Goal: Task Accomplishment & Management: Manage account settings

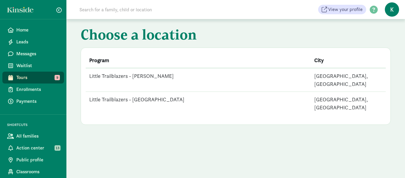
click at [152, 76] on td "Little Trailblazers - [PERSON_NAME]" at bounding box center [198, 80] width 225 height 24
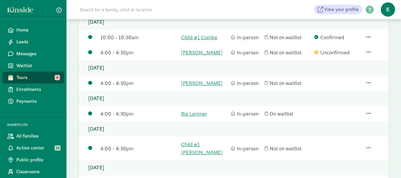
scroll to position [97, 0]
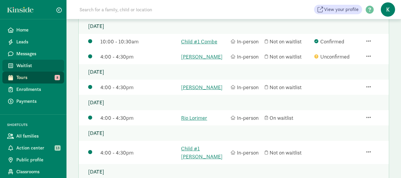
click at [29, 65] on span "Waitlist" at bounding box center [37, 65] width 43 height 7
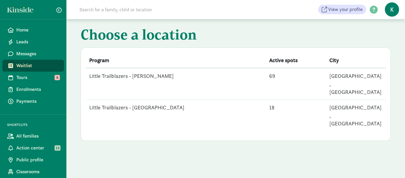
click at [140, 75] on td "Little Trailblazers - [PERSON_NAME]" at bounding box center [176, 84] width 180 height 32
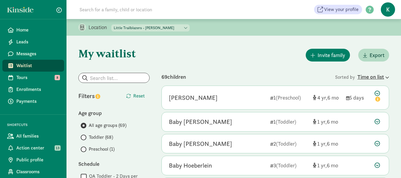
click at [388, 75] on icon at bounding box center [386, 77] width 5 height 4
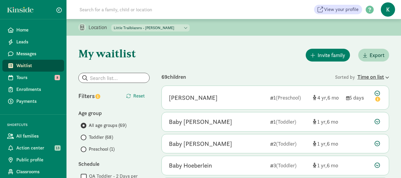
click at [385, 77] on icon at bounding box center [386, 77] width 5 height 4
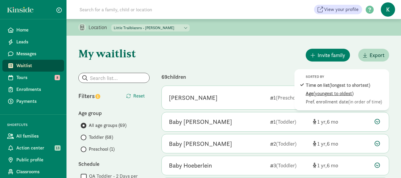
click at [332, 93] on span "(youngest to oldest)" at bounding box center [333, 93] width 40 height 6
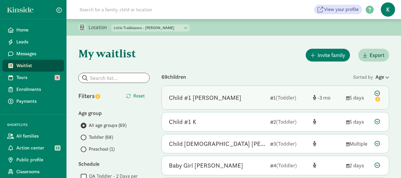
click at [204, 96] on div "Child #1 [PERSON_NAME]" at bounding box center [205, 97] width 72 height 9
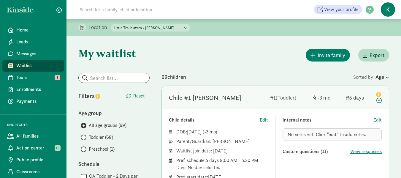
click at [102, 137] on span "Toddler (68)" at bounding box center [101, 136] width 24 height 7
click at [85, 137] on input "Toddler (68)" at bounding box center [83, 137] width 4 height 4
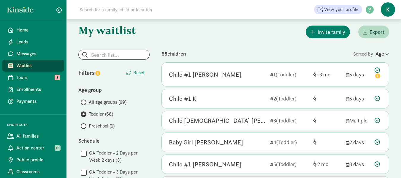
scroll to position [30, 0]
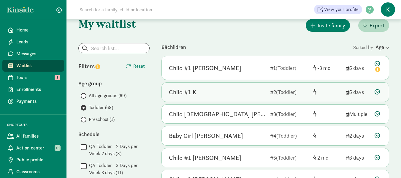
click at [187, 93] on div "Child #1 K" at bounding box center [182, 91] width 27 height 9
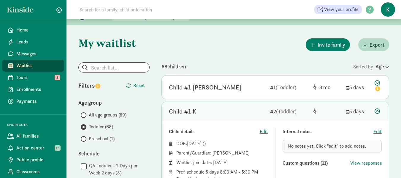
scroll to position [0, 0]
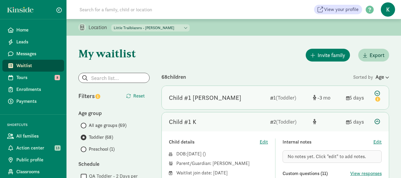
click at [212, 93] on div "Child #1 [PERSON_NAME]" at bounding box center [205, 97] width 72 height 9
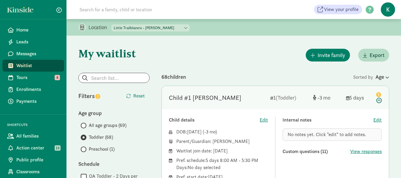
click at [207, 60] on div "Invite family Export" at bounding box center [275, 54] width 228 height 15
click at [262, 56] on div "Invite family Export" at bounding box center [275, 54] width 228 height 15
click at [109, 123] on span "All age groups (69)" at bounding box center [108, 125] width 38 height 7
click at [85, 123] on input "All age groups (69)" at bounding box center [83, 125] width 4 height 4
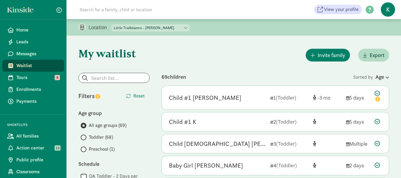
click at [251, 54] on div "Invite family Export" at bounding box center [275, 54] width 228 height 15
click at [32, 64] on span "Waitlist" at bounding box center [37, 65] width 43 height 7
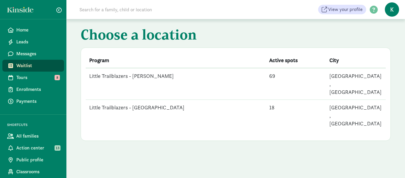
click at [158, 75] on td "Little Trailblazers - [PERSON_NAME]" at bounding box center [176, 84] width 180 height 32
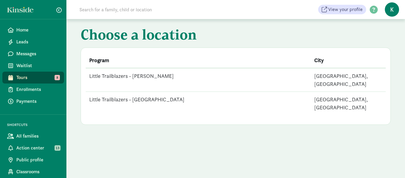
click at [152, 76] on td "Little Trailblazers - [PERSON_NAME]" at bounding box center [198, 80] width 225 height 24
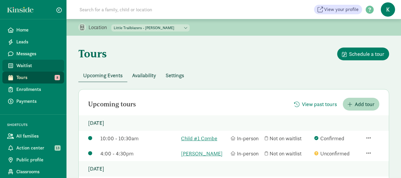
click at [30, 64] on span "Waitlist" at bounding box center [37, 65] width 43 height 7
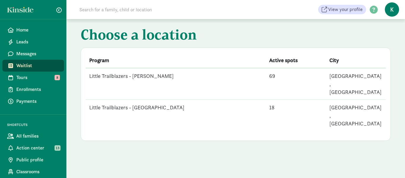
click at [144, 74] on td "Little Trailblazers - [PERSON_NAME]" at bounding box center [176, 84] width 180 height 32
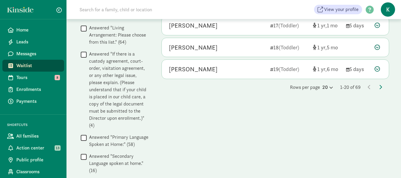
scroll to position [415, 0]
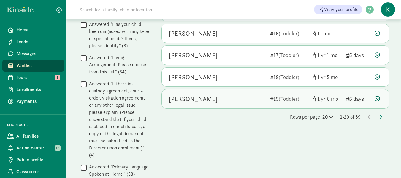
click at [378, 95] on div at bounding box center [377, 99] width 7 height 8
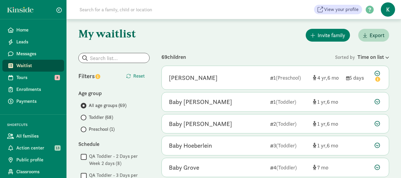
scroll to position [0, 0]
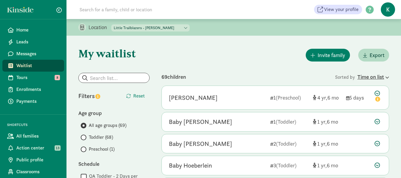
click at [387, 75] on icon at bounding box center [386, 77] width 5 height 4
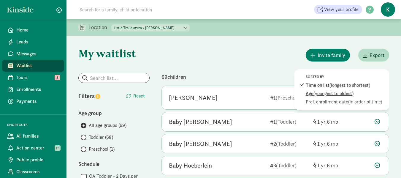
click at [344, 95] on span "(youngest to oldest)" at bounding box center [333, 93] width 40 height 6
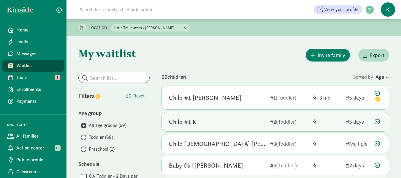
click at [187, 117] on div "Child #1 K" at bounding box center [182, 121] width 27 height 9
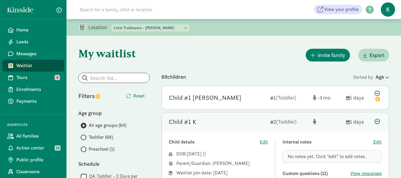
click at [241, 50] on div "Invite family Export" at bounding box center [275, 54] width 228 height 15
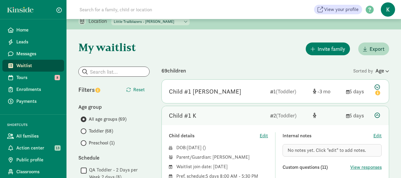
scroll to position [5, 0]
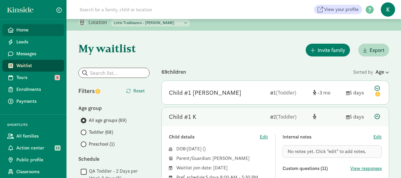
click at [26, 30] on span "Home" at bounding box center [37, 29] width 43 height 7
